Goal: Find specific page/section: Locate a particular part of the current website

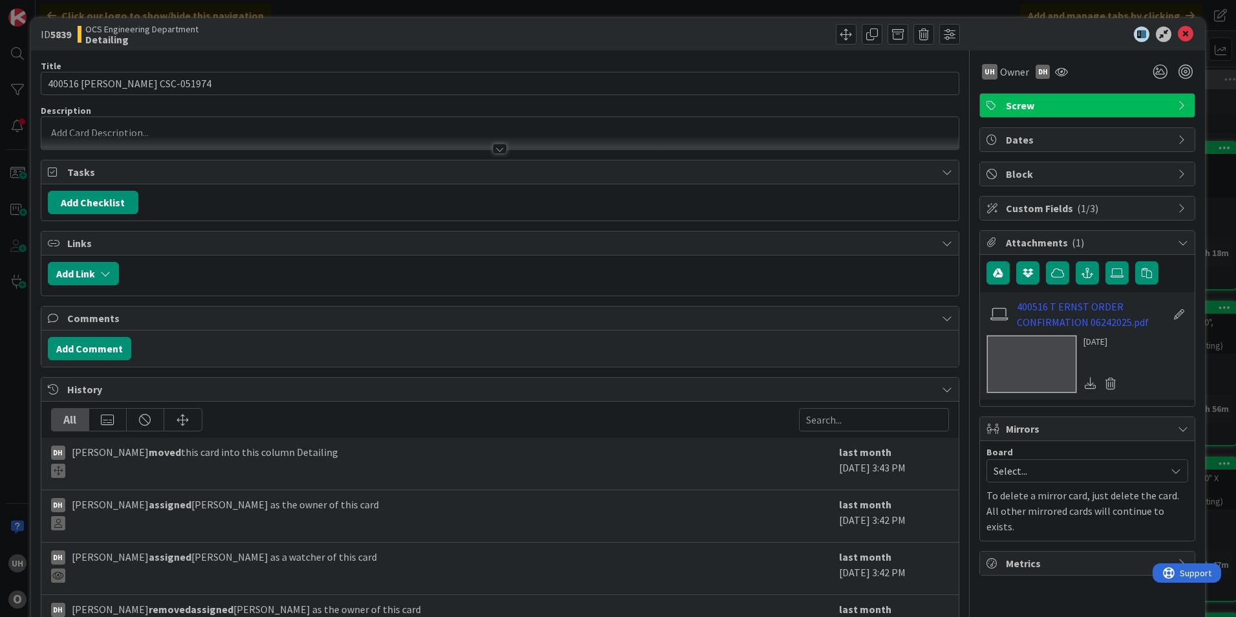
click at [1174, 25] on div "ID 5839 OCS Engineering Department Detailing" at bounding box center [618, 34] width 1174 height 32
click at [1178, 39] on icon at bounding box center [1186, 35] width 16 height 16
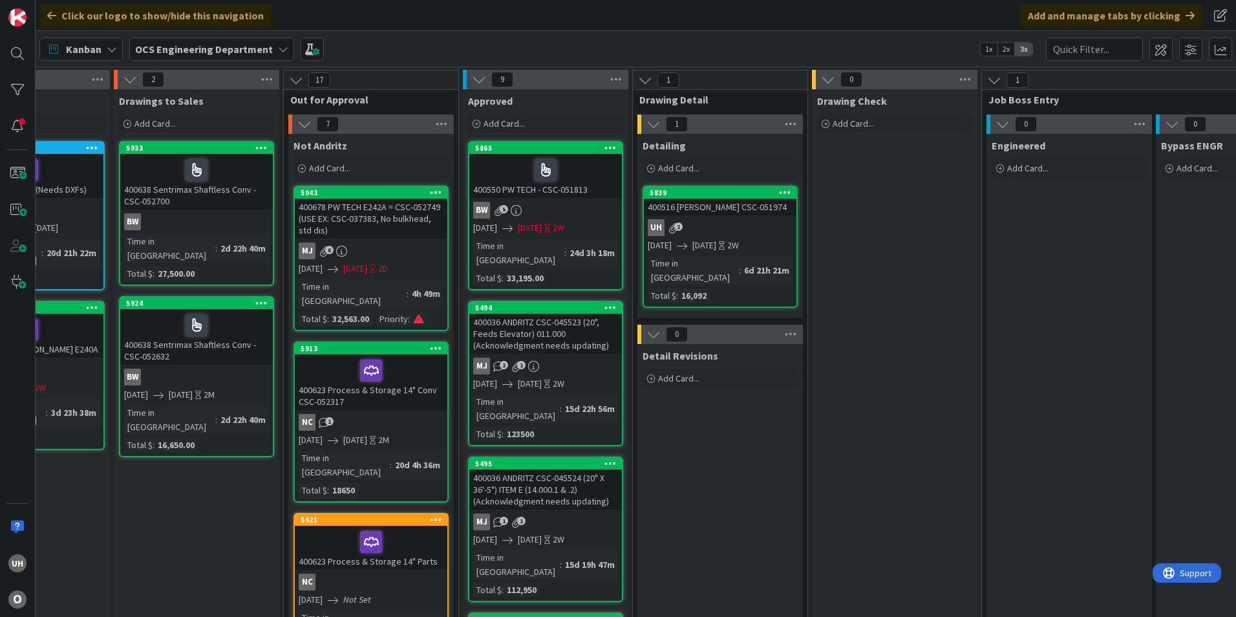
scroll to position [0, 1126]
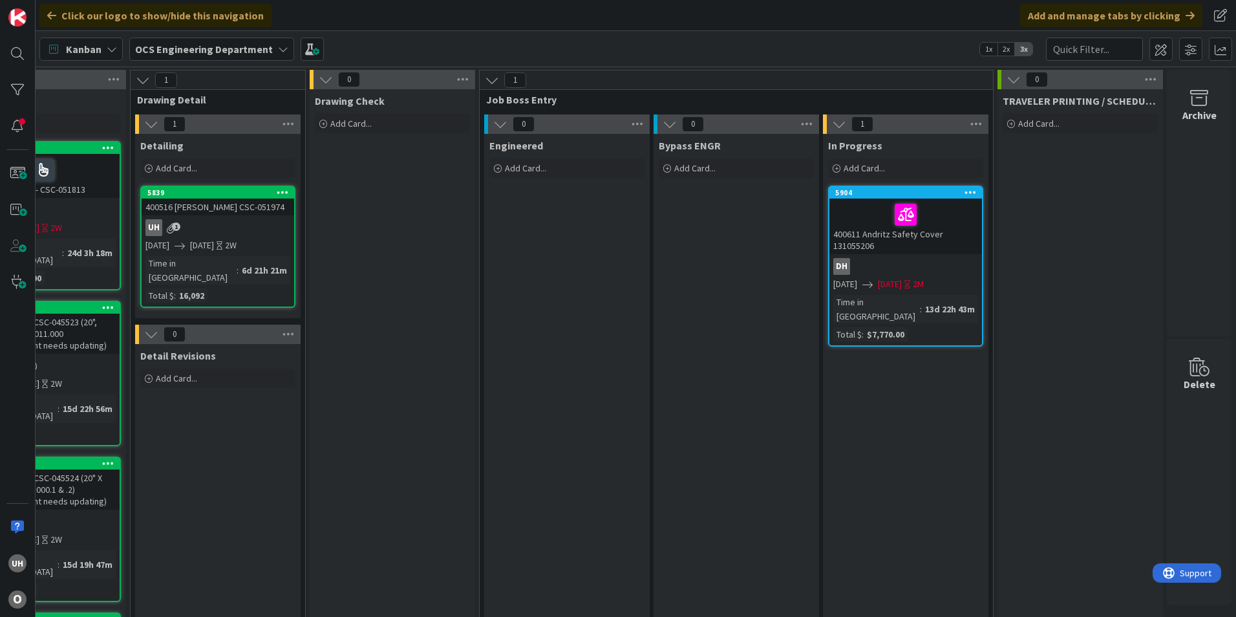
drag, startPoint x: 550, startPoint y: 611, endPoint x: 47, endPoint y: 18, distance: 777.7
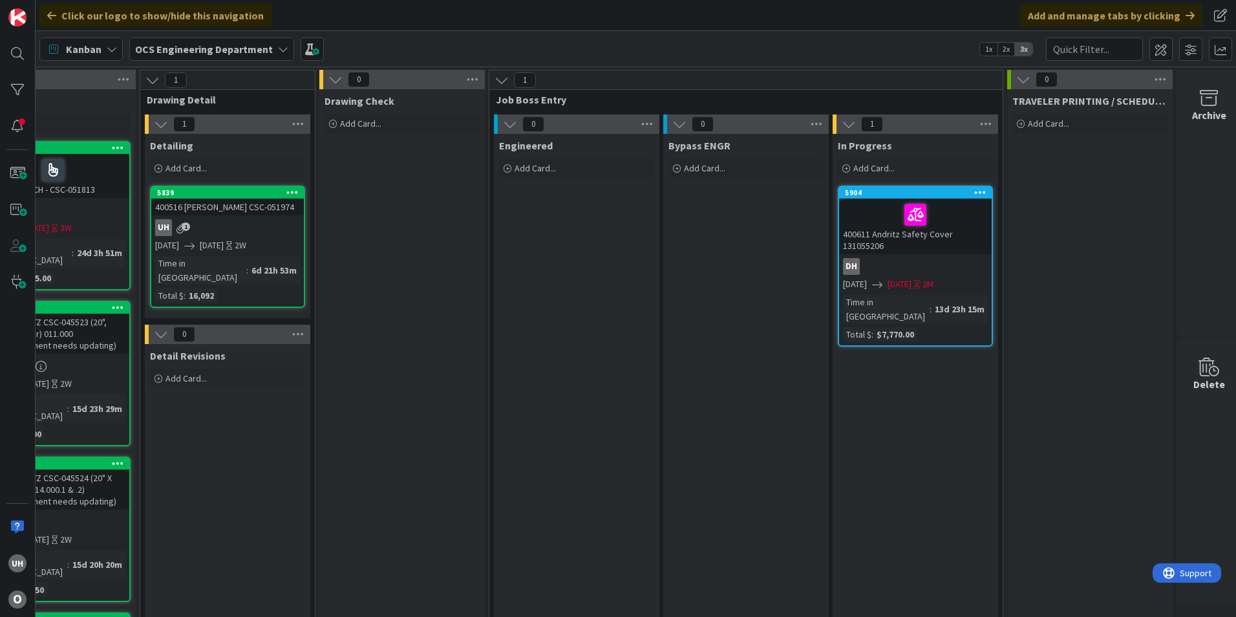
scroll to position [0, 1126]
